Goal: Task Accomplishment & Management: Manage account settings

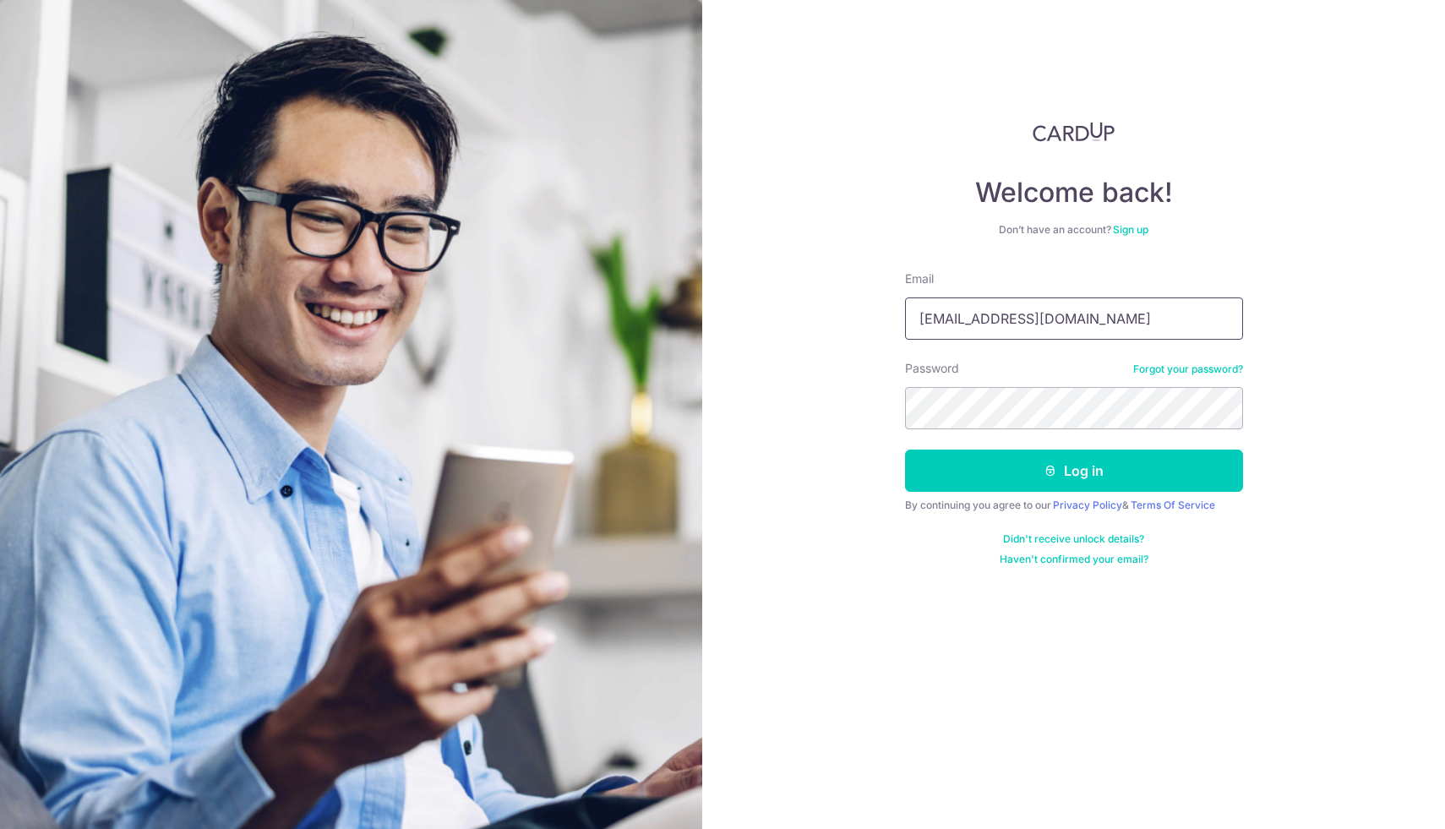
click at [1080, 320] on input "[EMAIL_ADDRESS][DOMAIN_NAME]" at bounding box center [1074, 319] width 338 height 42
click at [1084, 314] on input "[EMAIL_ADDRESS][DOMAIN_NAME]" at bounding box center [1074, 319] width 338 height 42
type input "[DOMAIN_NAME][EMAIL_ADDRESS][DOMAIN_NAME]"
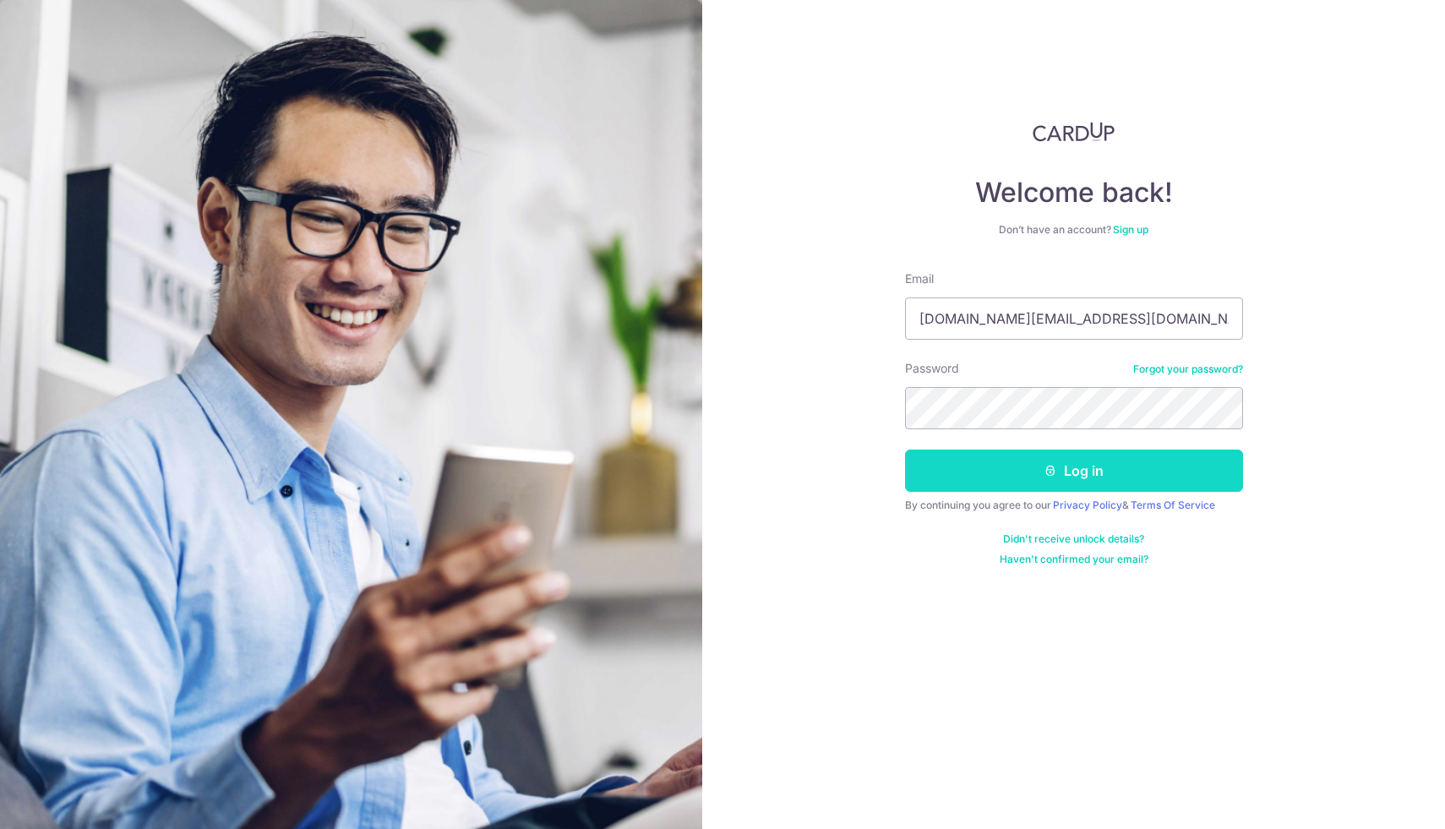
click at [1165, 478] on button "Log in" at bounding box center [1074, 471] width 338 height 42
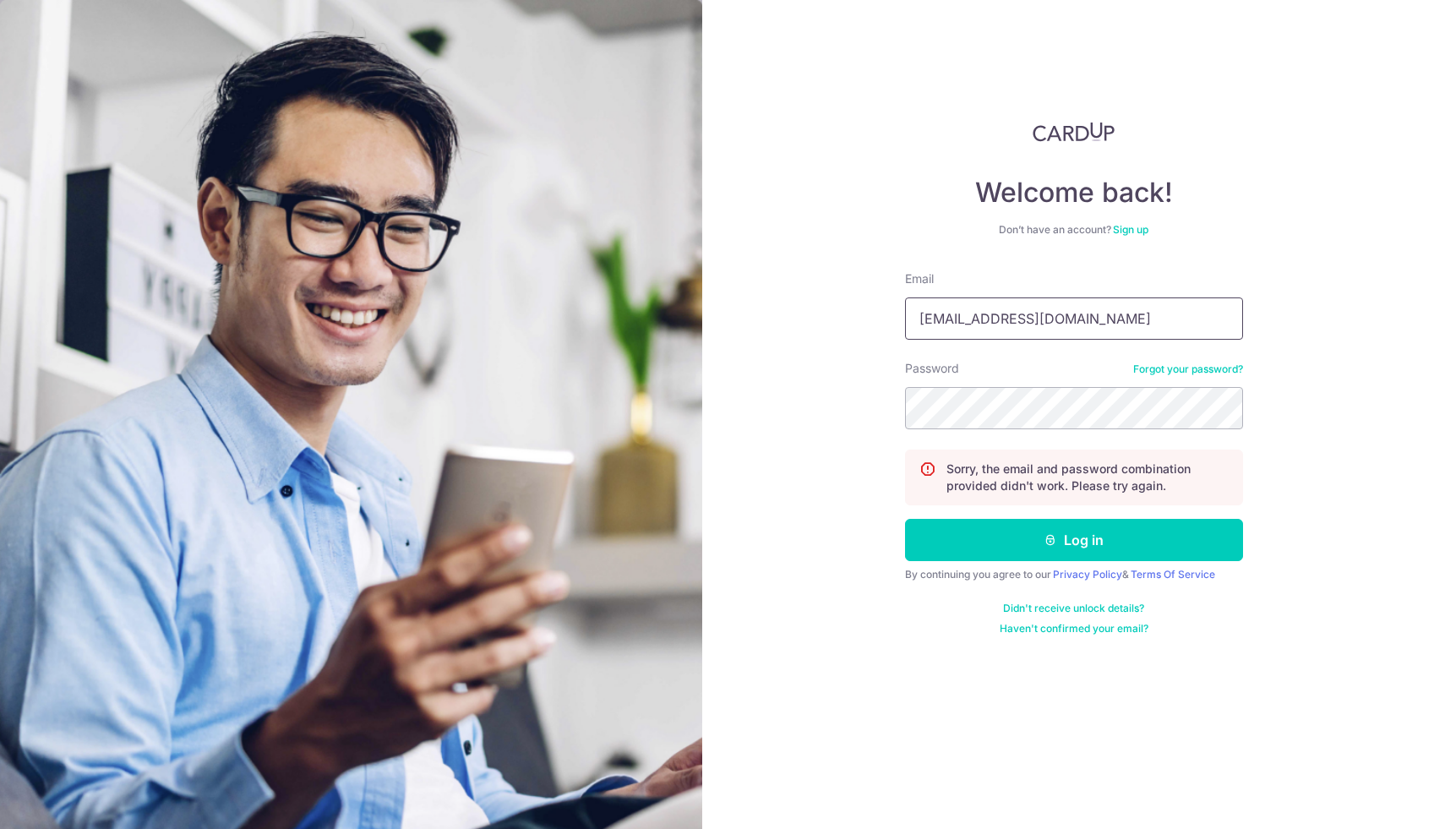
click at [1025, 307] on input "anglianthon@gmail.com" at bounding box center [1074, 319] width 338 height 42
type input "[EMAIL_ADDRESS][DOMAIN_NAME]"
click at [1159, 538] on button "Log in" at bounding box center [1074, 540] width 338 height 42
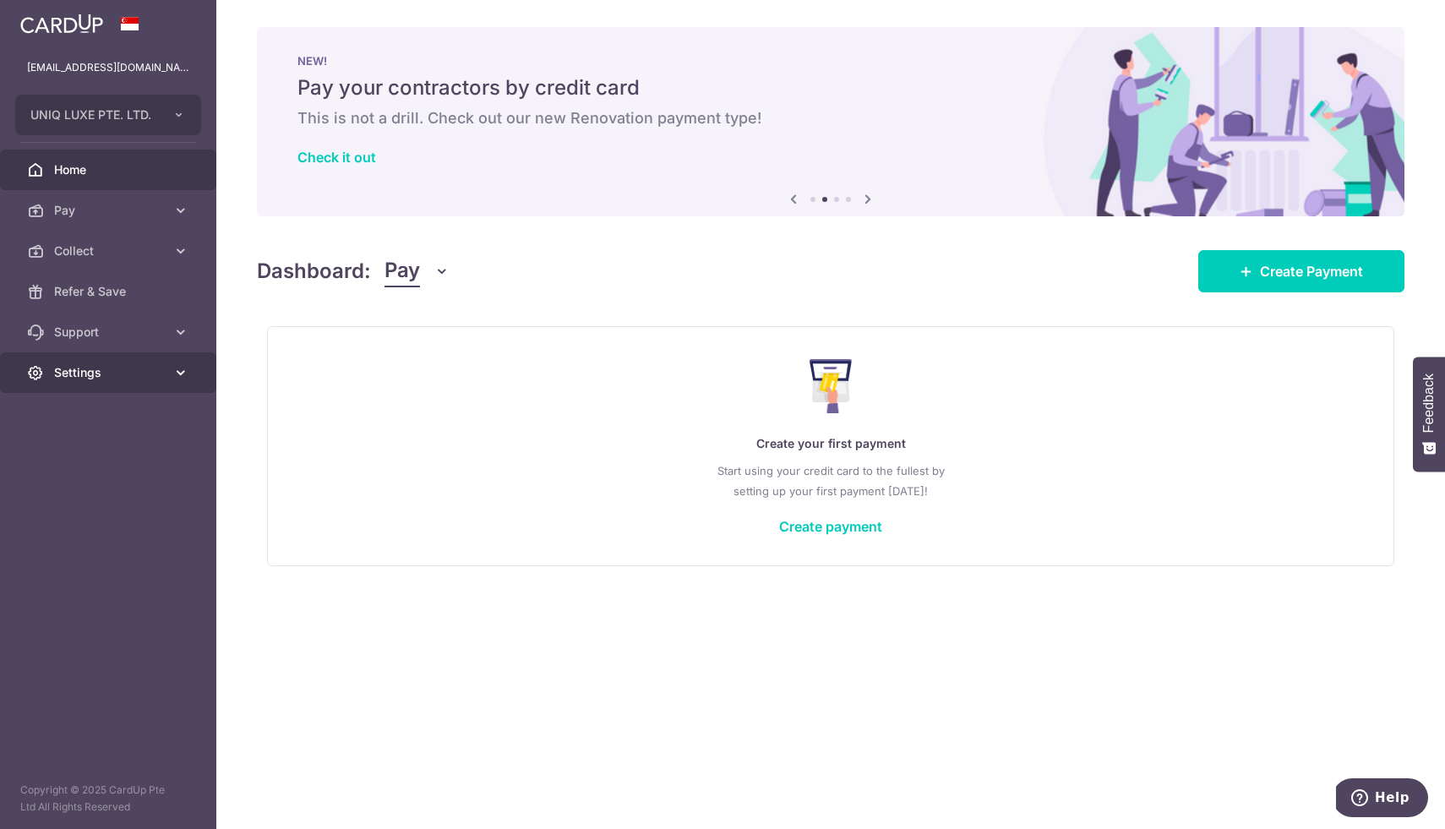
click at [102, 377] on span "Settings" at bounding box center [110, 372] width 112 height 17
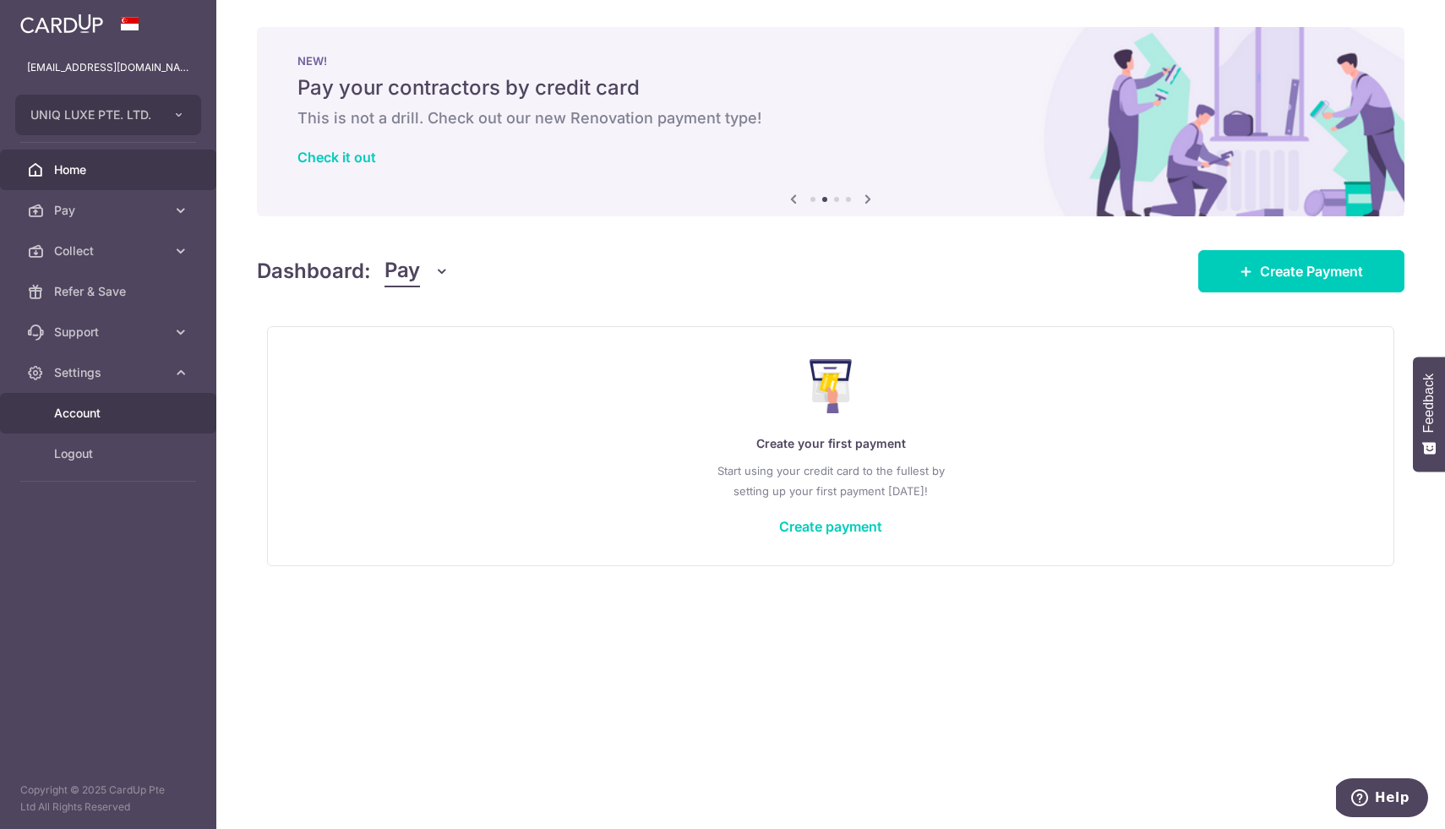
click at [97, 420] on span "Account" at bounding box center [110, 413] width 112 height 17
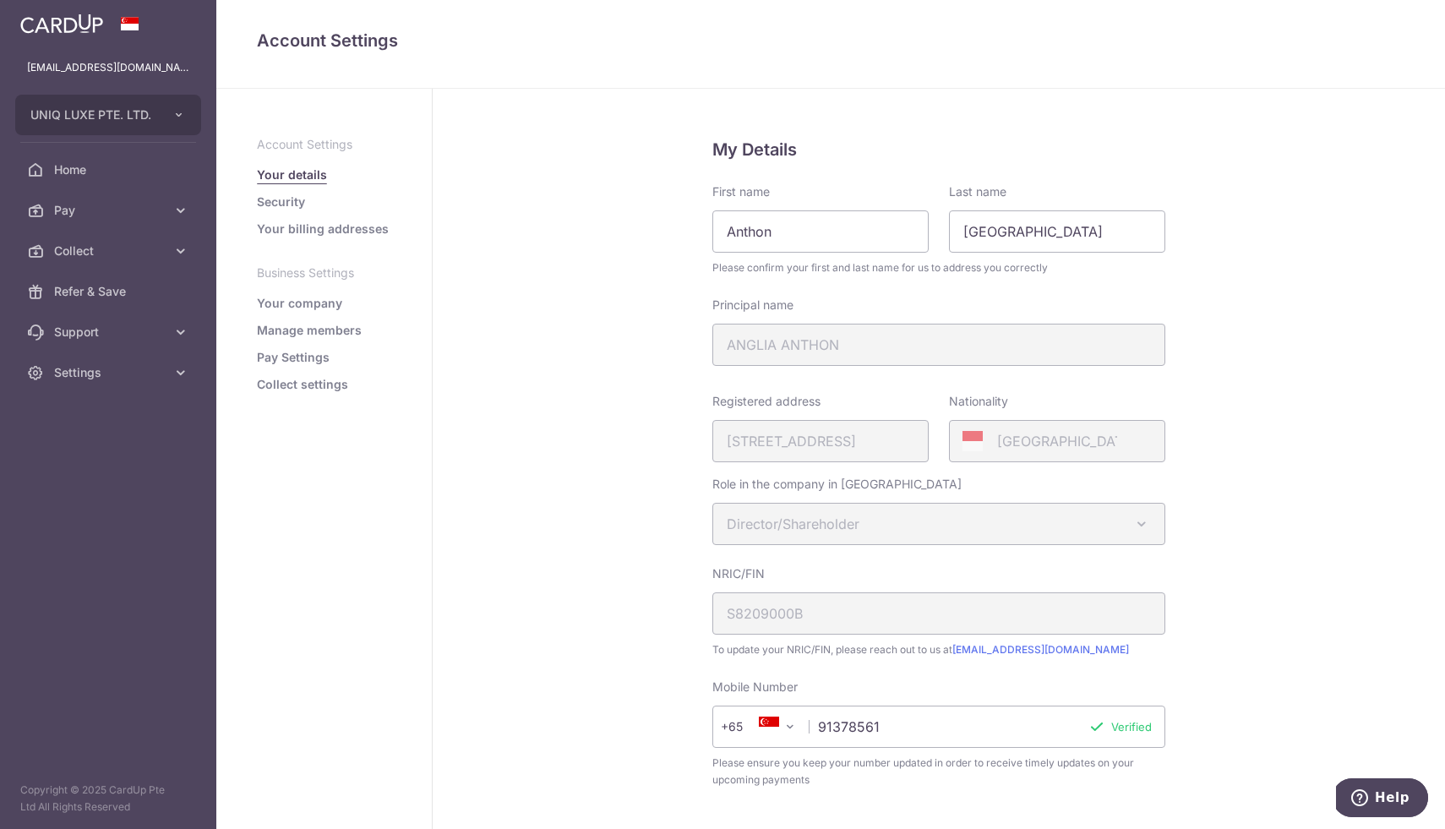
click at [307, 329] on link "Manage members" at bounding box center [309, 330] width 105 height 17
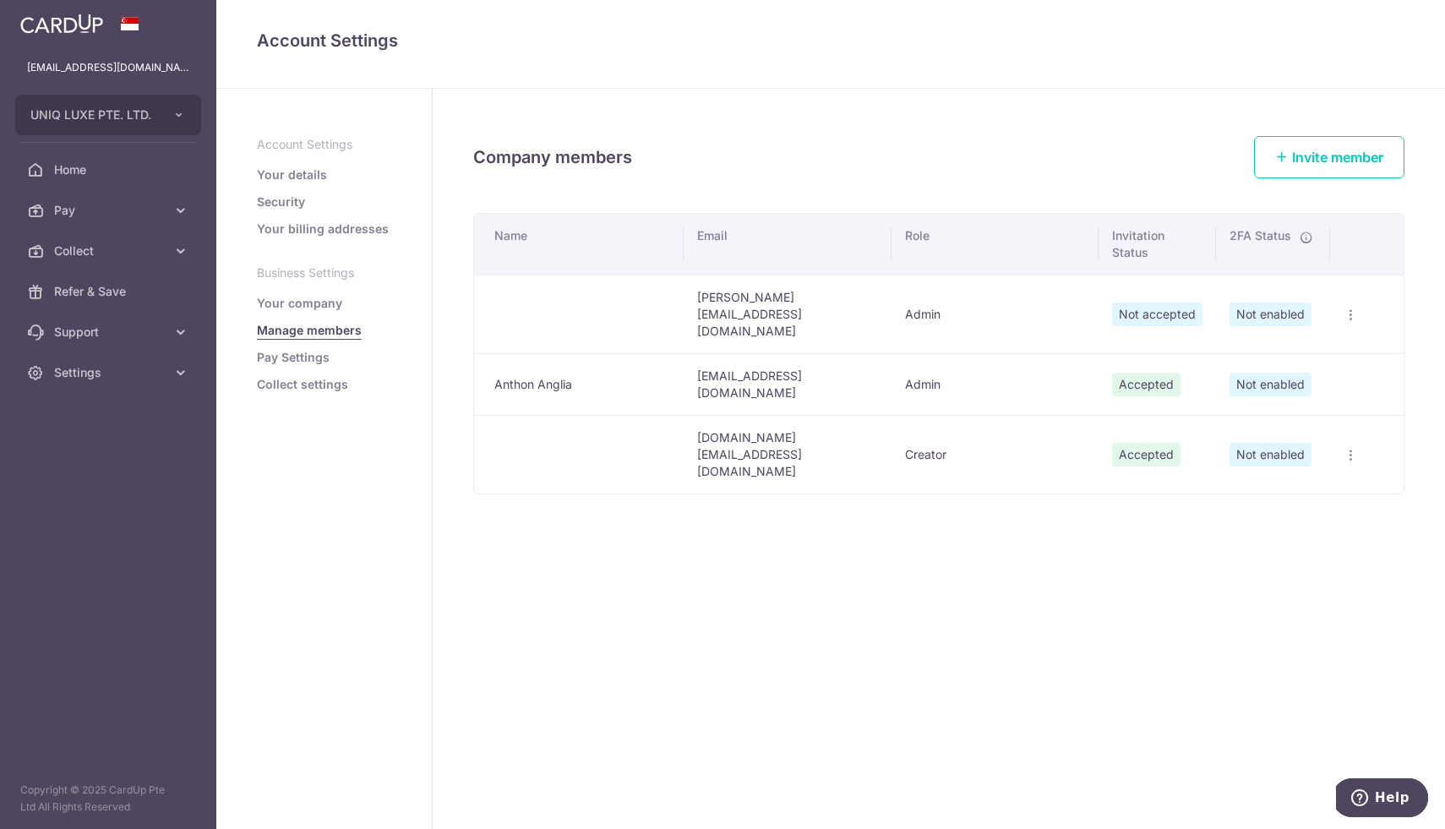
click at [1350, 449] on icon "button" at bounding box center [1351, 456] width 14 height 14
click at [1302, 483] on span "Edit Member" at bounding box center [1285, 493] width 115 height 20
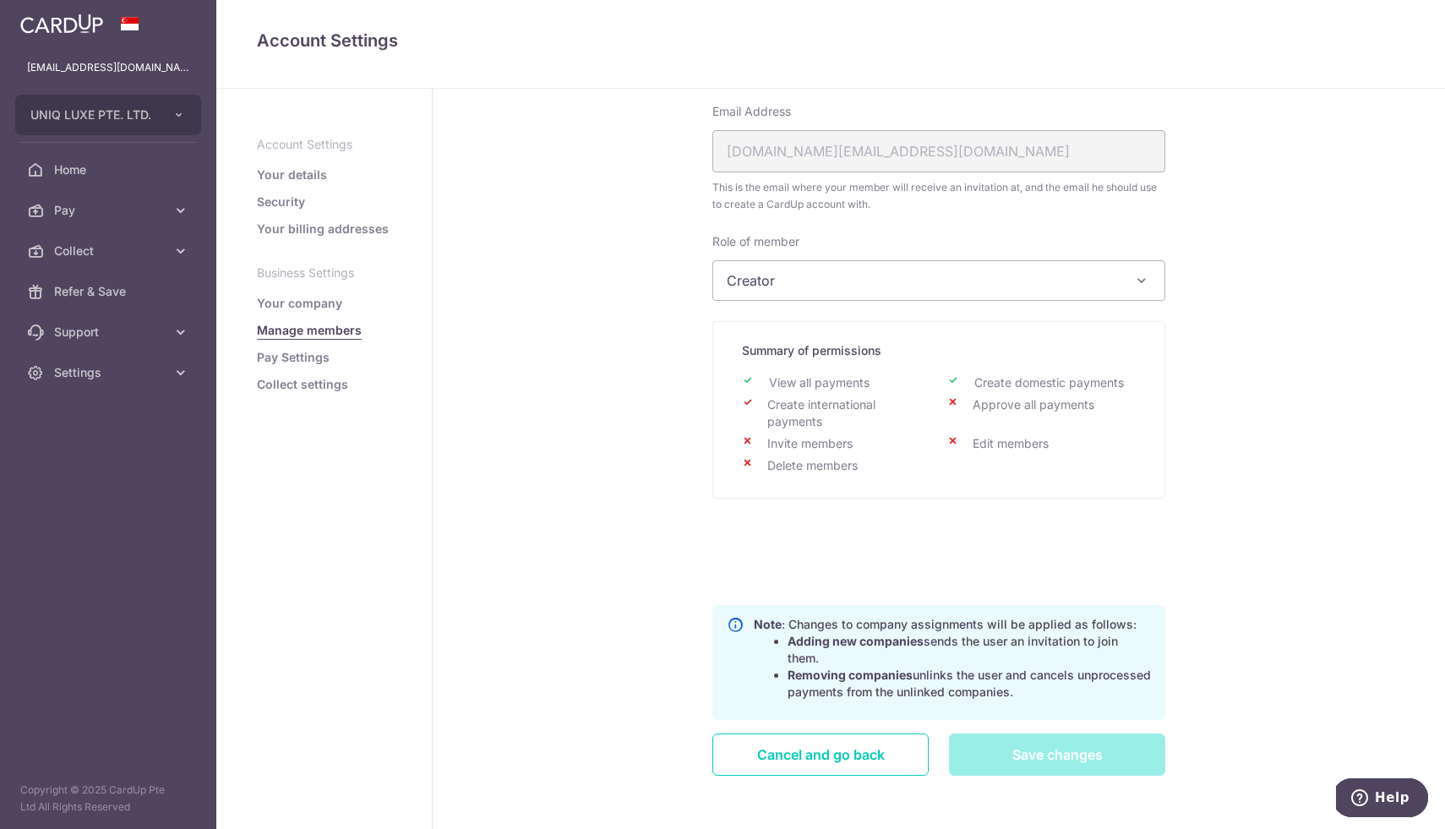
scroll to position [167, 0]
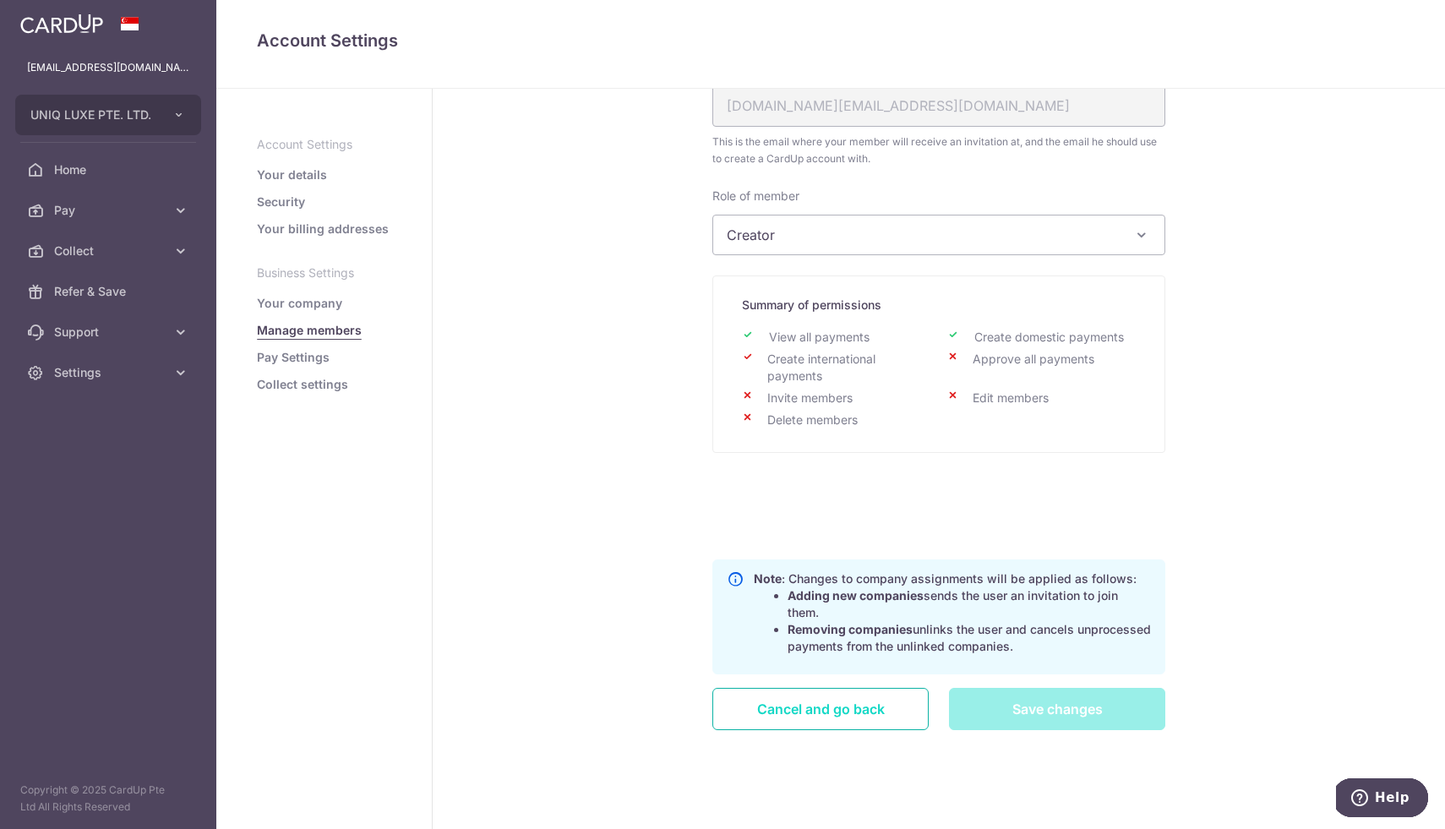
click at [860, 715] on link "Cancel and go back" at bounding box center [821, 709] width 216 height 42
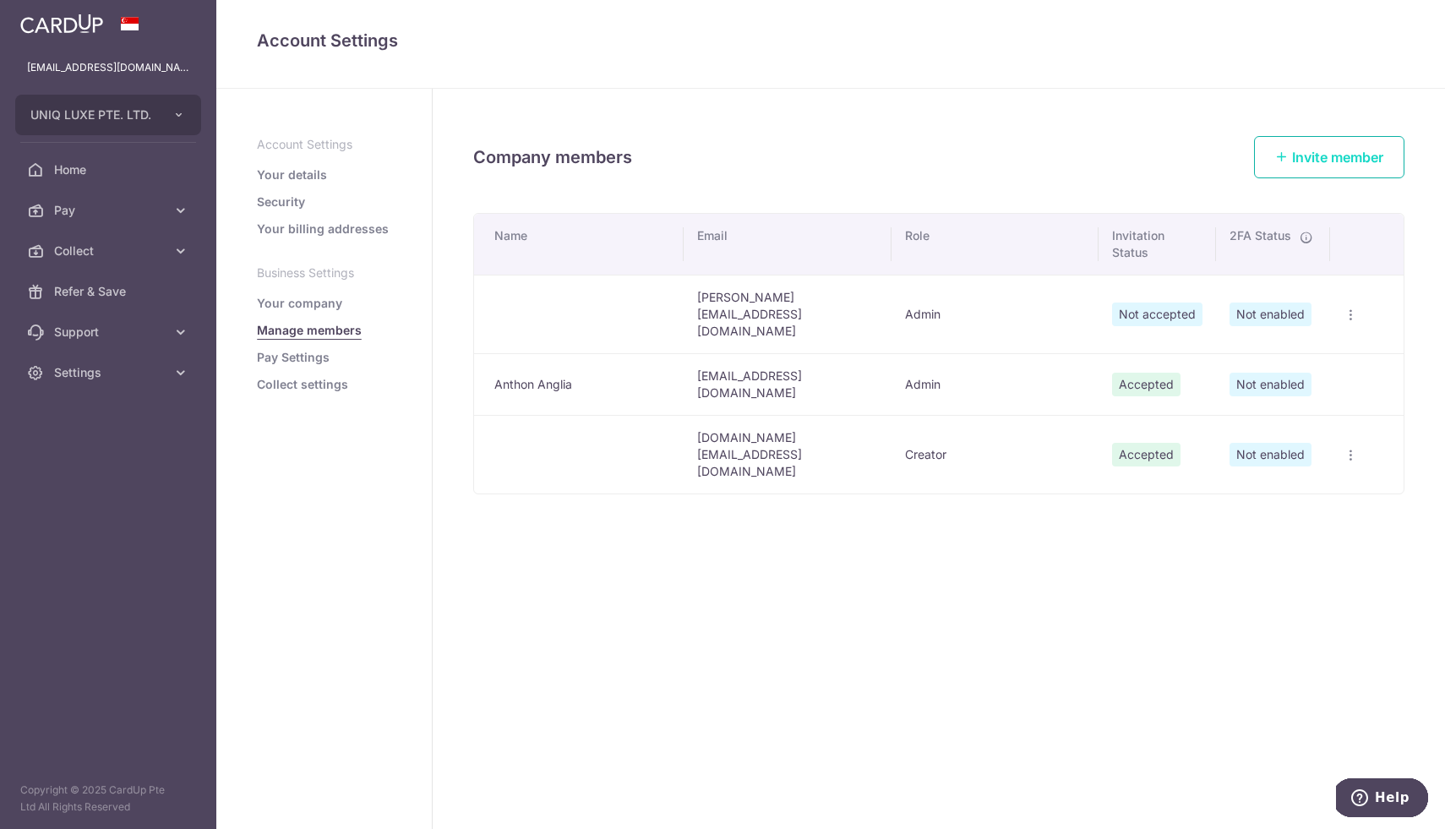
click at [1296, 159] on span "Invite member" at bounding box center [1337, 157] width 91 height 17
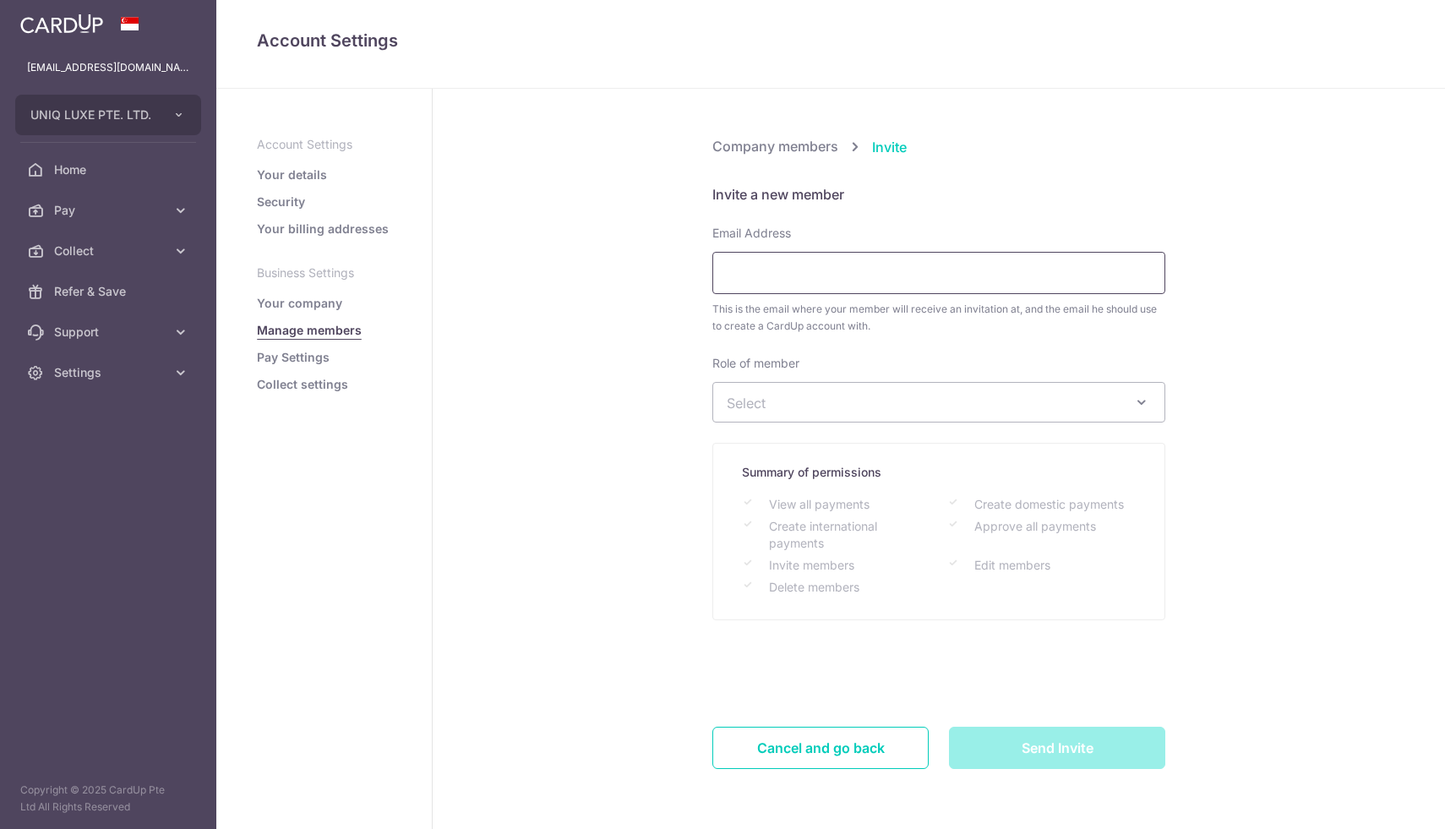
click at [866, 281] on input "Email Address" at bounding box center [939, 273] width 453 height 42
type input "[EMAIL_ADDRESS][DOMAIN_NAME]"
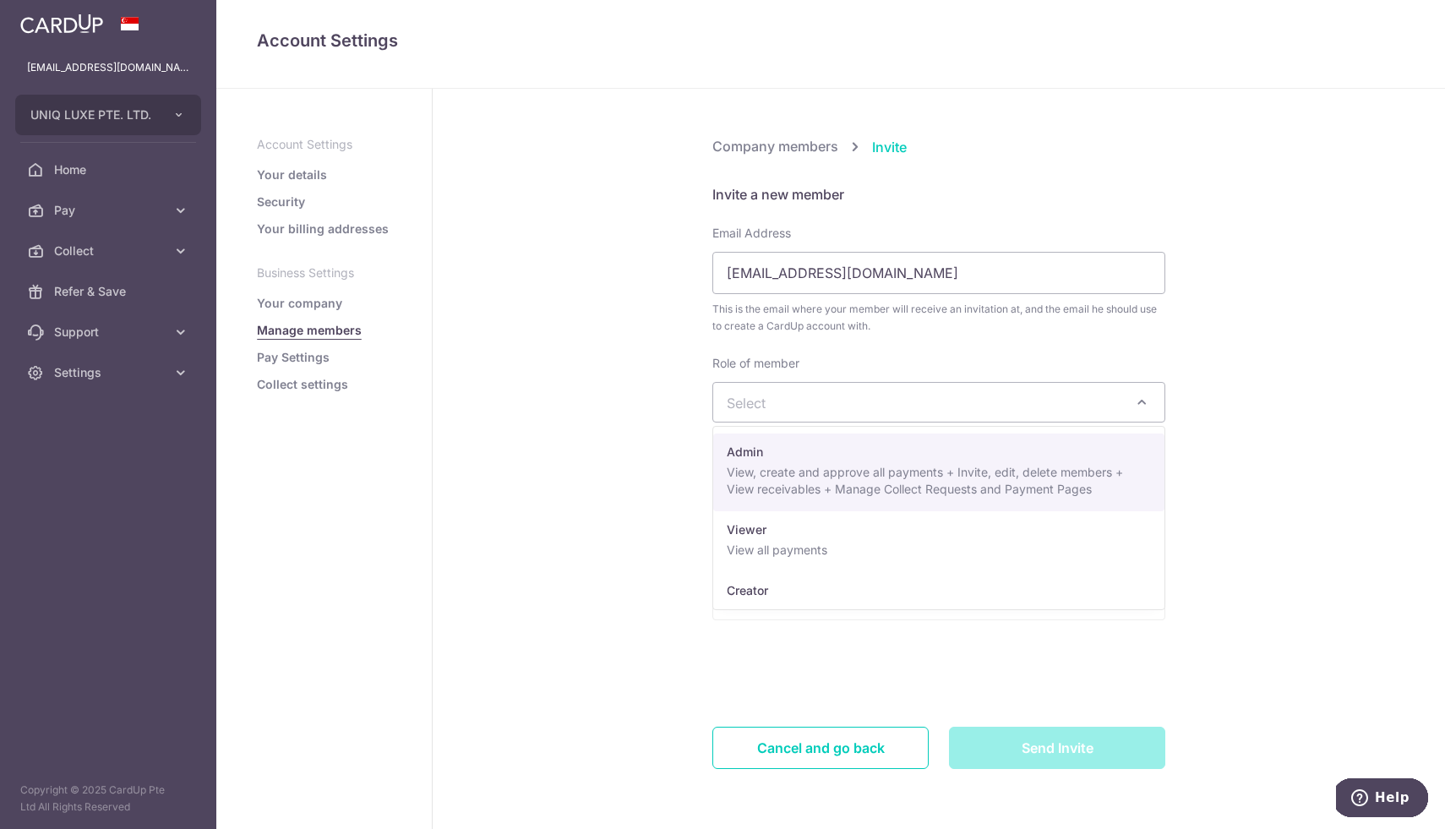
click at [808, 399] on span "Select" at bounding box center [925, 402] width 397 height 19
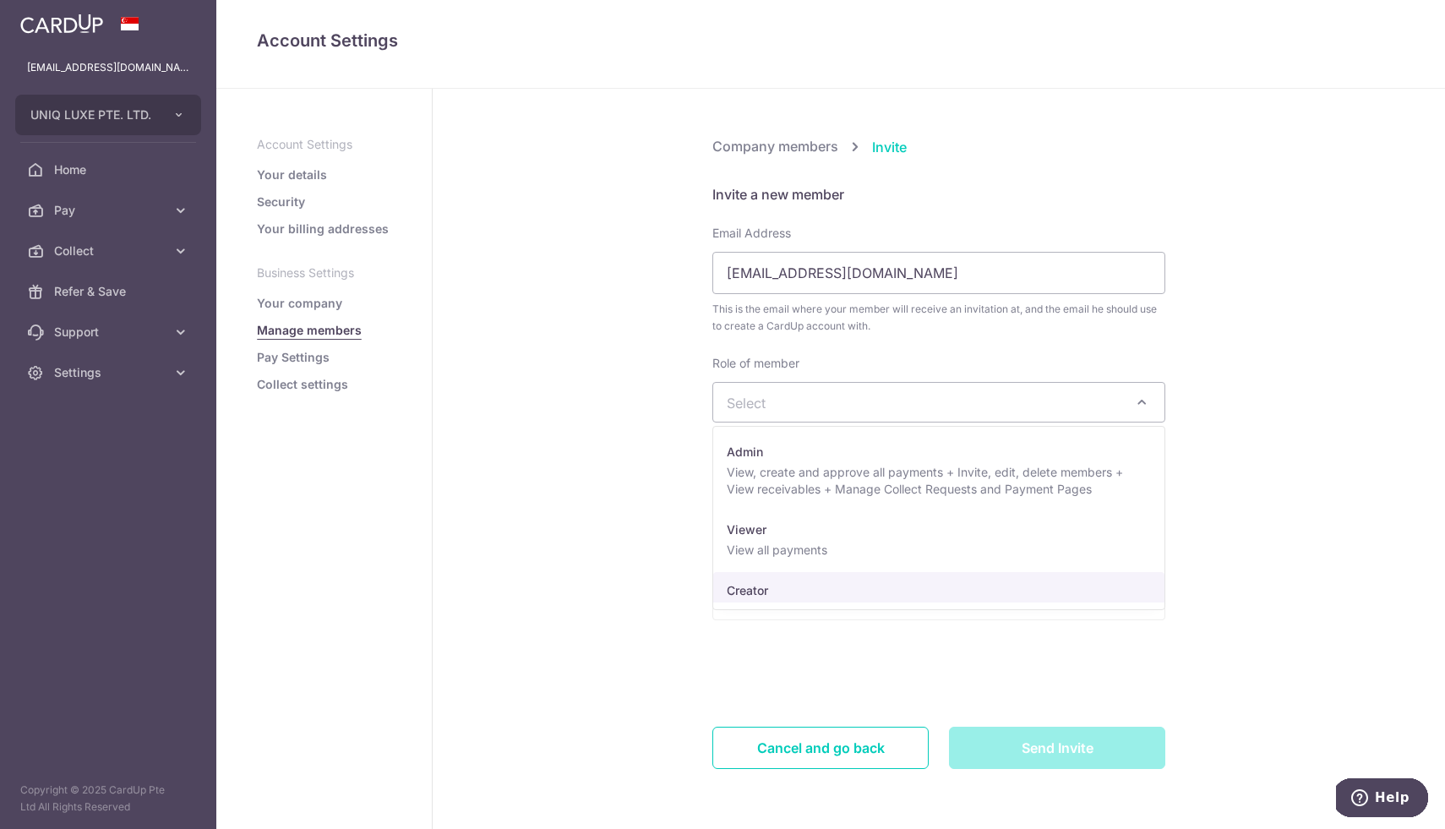
select select "12403"
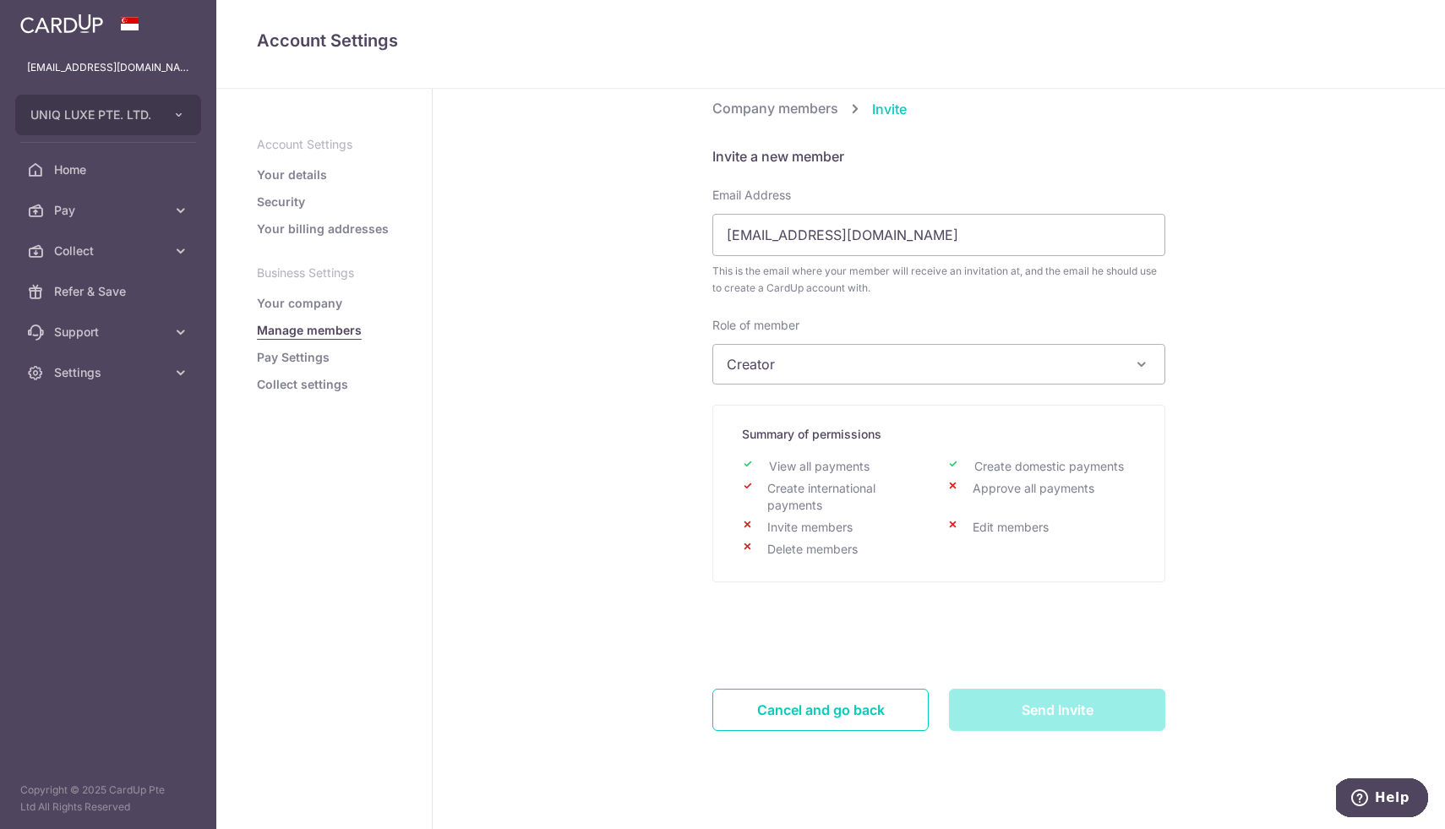
scroll to position [39, 0]
click at [1006, 696] on input "Send Invite" at bounding box center [1057, 709] width 216 height 42
